Goal: Task Accomplishment & Management: Complete application form

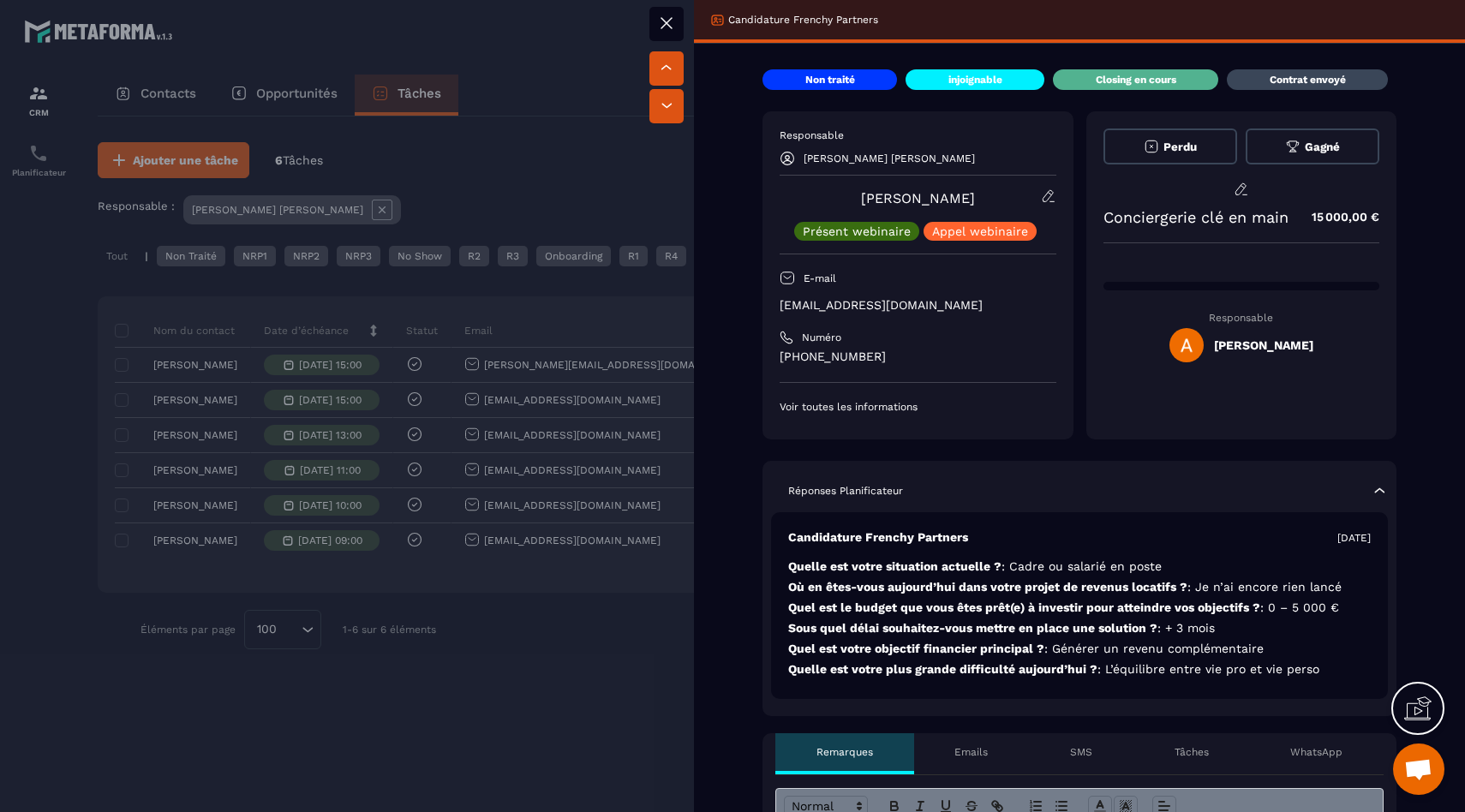
scroll to position [570, 0]
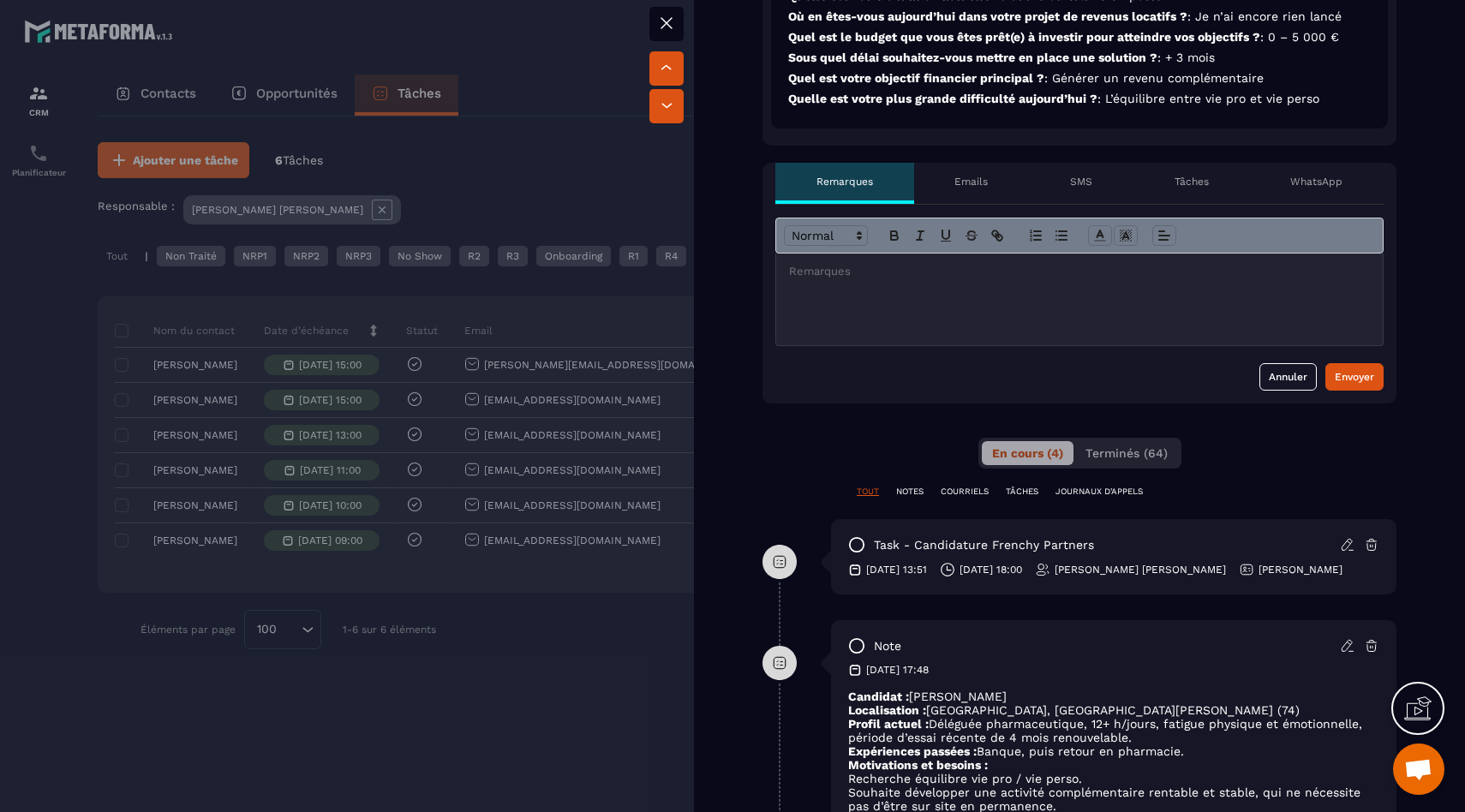
click at [915, 312] on div at bounding box center [1079, 299] width 606 height 92
click at [1378, 379] on button "Envoyer" at bounding box center [1354, 376] width 59 height 27
click at [976, 315] on div at bounding box center [1079, 299] width 606 height 92
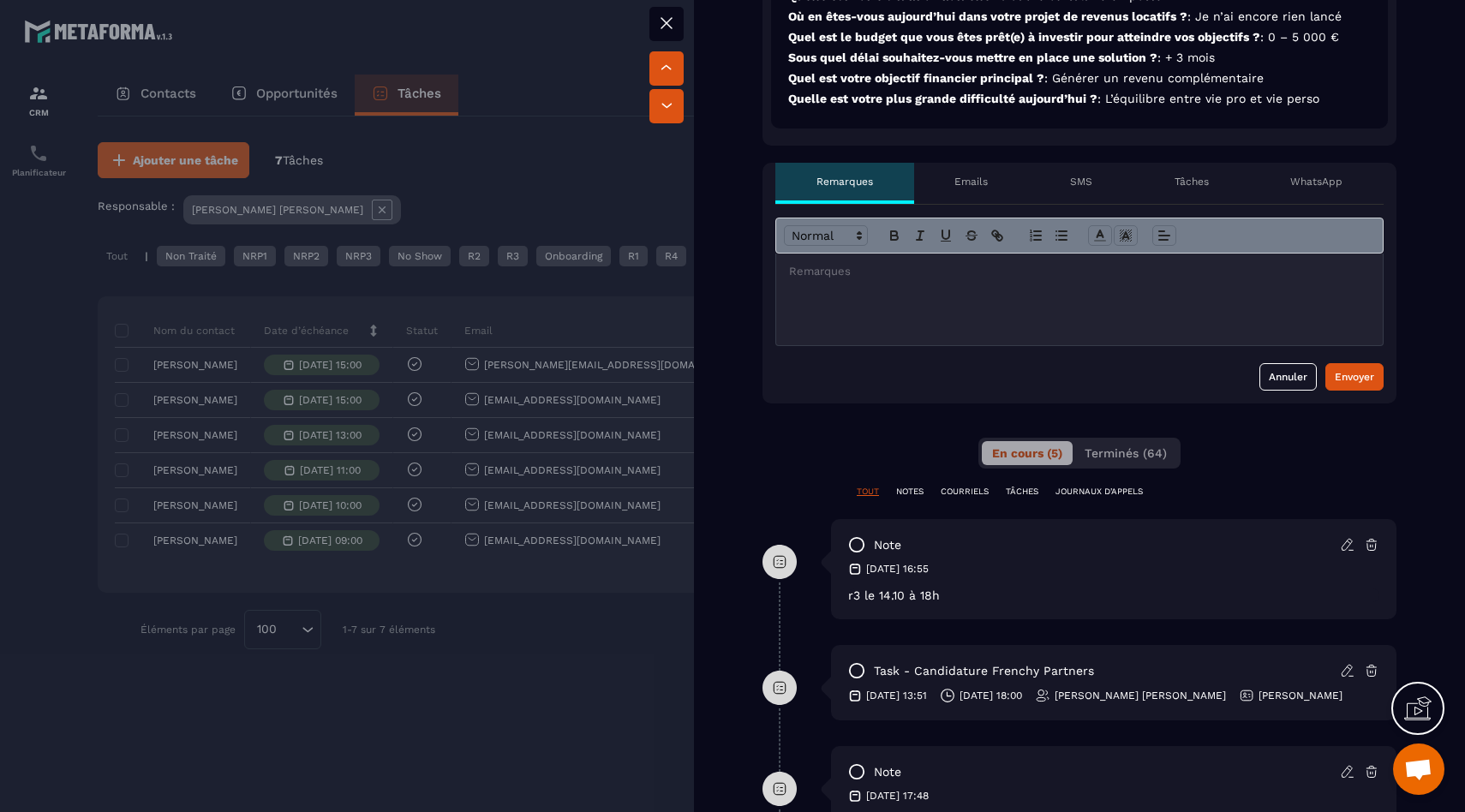
click at [193, 385] on div at bounding box center [732, 406] width 1465 height 812
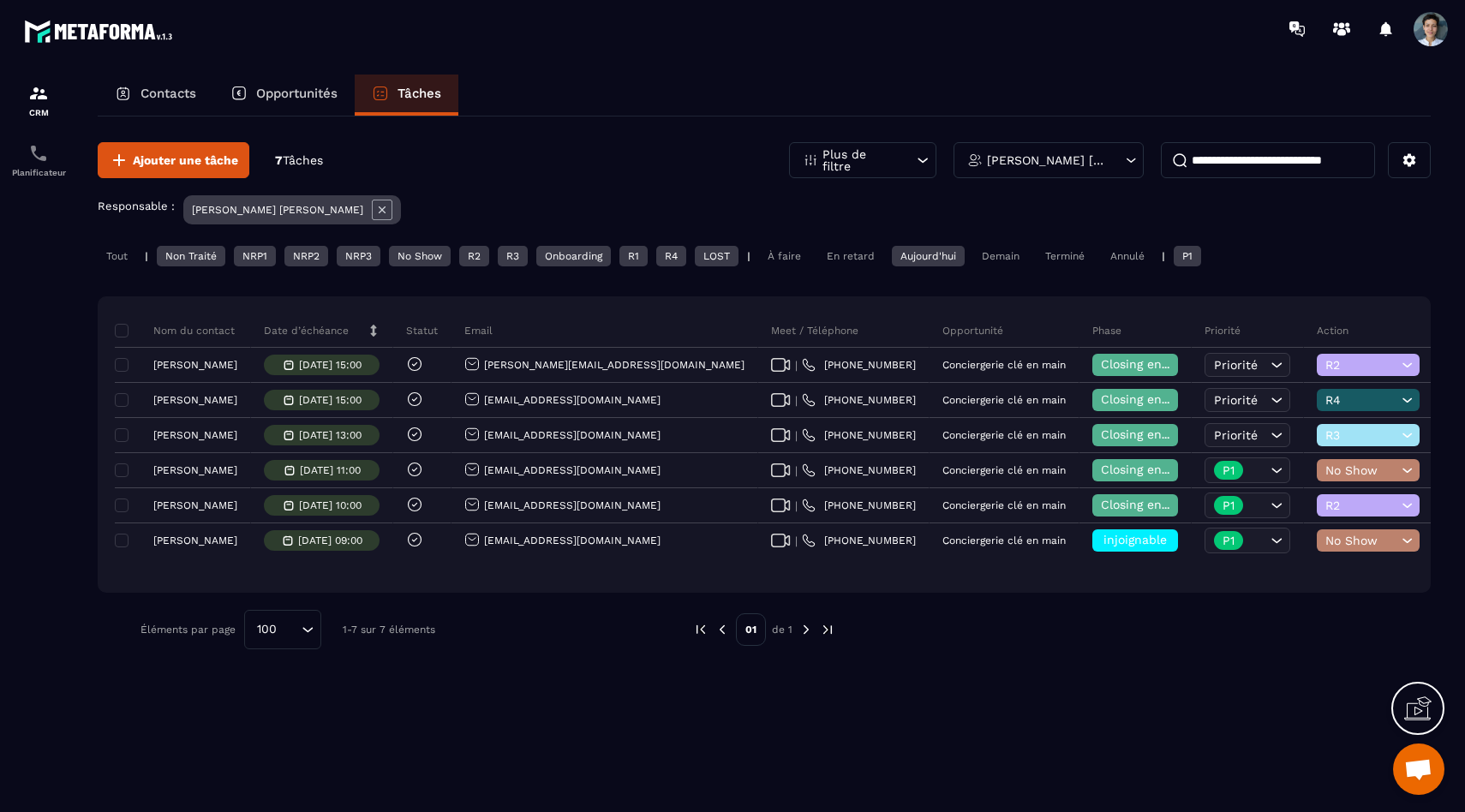
click at [126, 252] on div "Tout" at bounding box center [117, 256] width 39 height 20
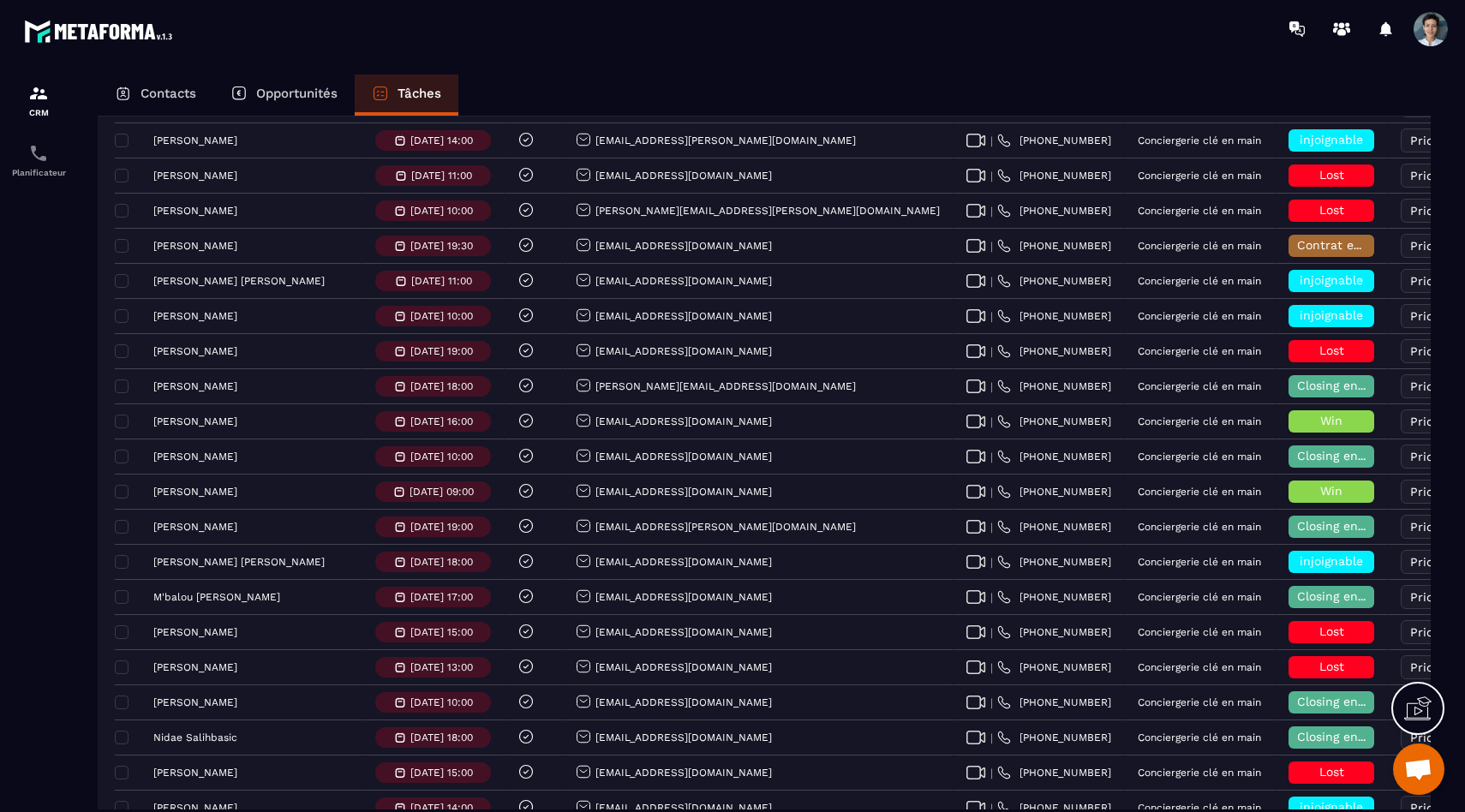
scroll to position [2464, 0]
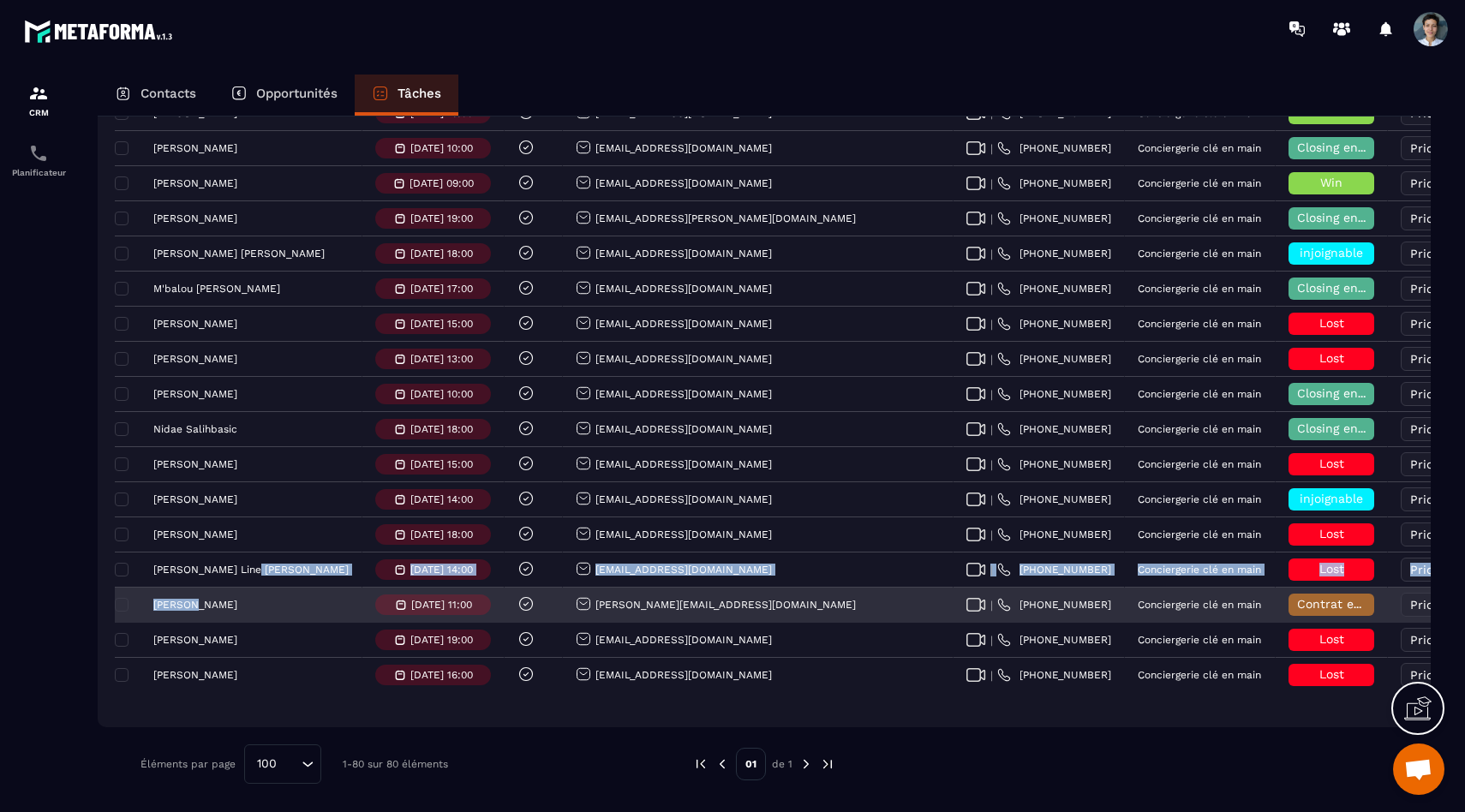
drag, startPoint x: 189, startPoint y: 584, endPoint x: 189, endPoint y: 604, distance: 20.0
click at [189, 604] on p "[PERSON_NAME]" at bounding box center [195, 605] width 84 height 12
